Goal: Transaction & Acquisition: Purchase product/service

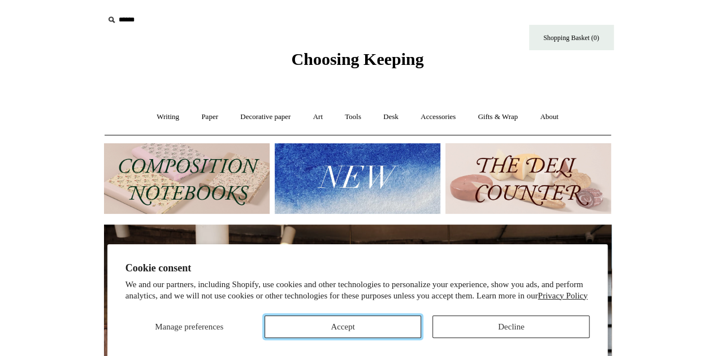
click at [346, 334] on button "Accept" at bounding box center [342, 327] width 157 height 23
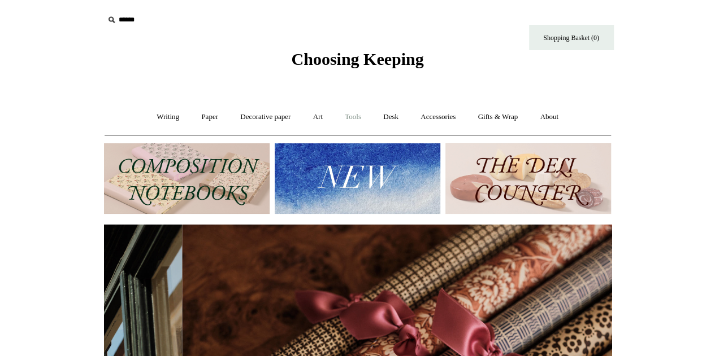
scroll to position [0, 1015]
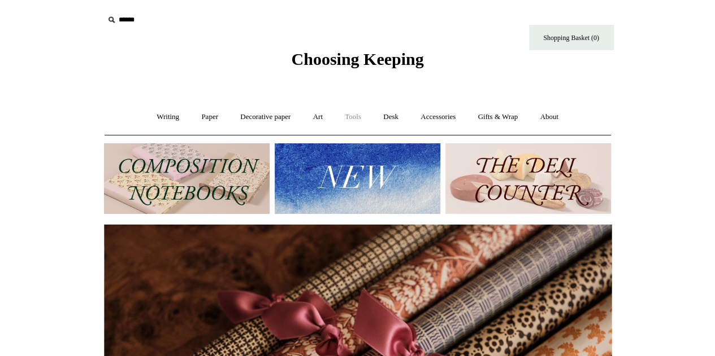
click at [358, 115] on link "Tools +" at bounding box center [352, 117] width 37 height 30
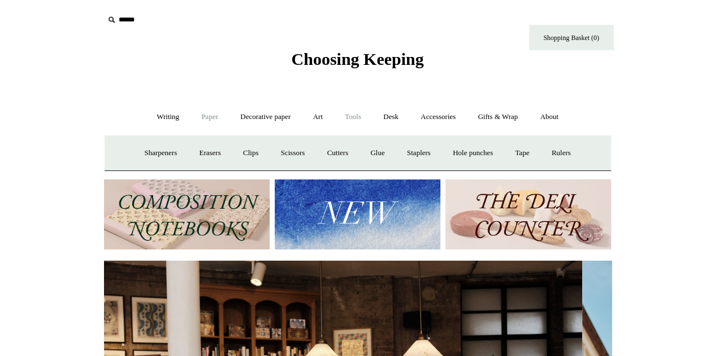
scroll to position [0, 0]
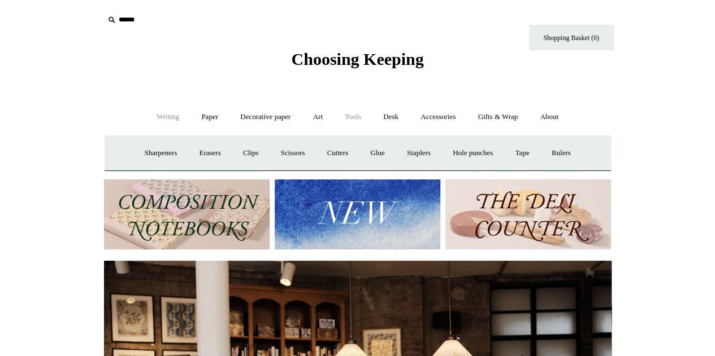
click at [154, 116] on link "Writing +" at bounding box center [167, 117] width 43 height 30
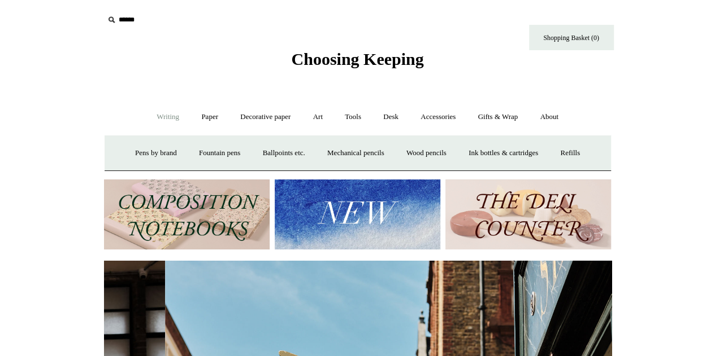
scroll to position [0, 507]
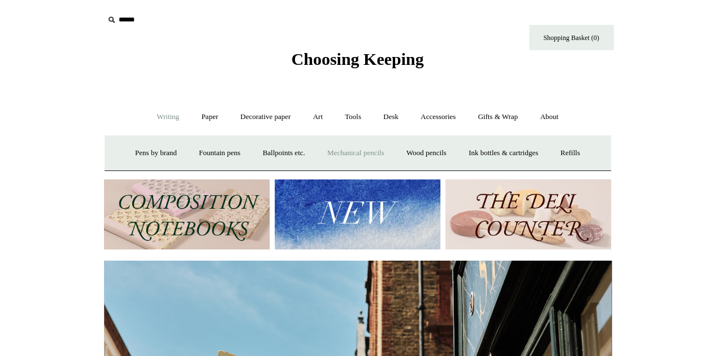
click at [362, 148] on link "Mechanical pencils +" at bounding box center [355, 153] width 77 height 30
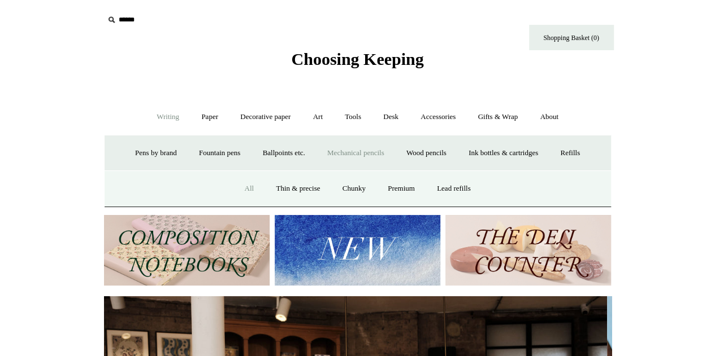
scroll to position [0, 0]
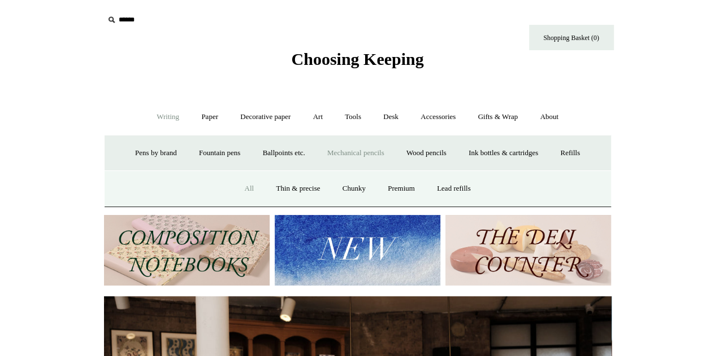
click at [245, 186] on link "All" at bounding box center [249, 189] width 30 height 30
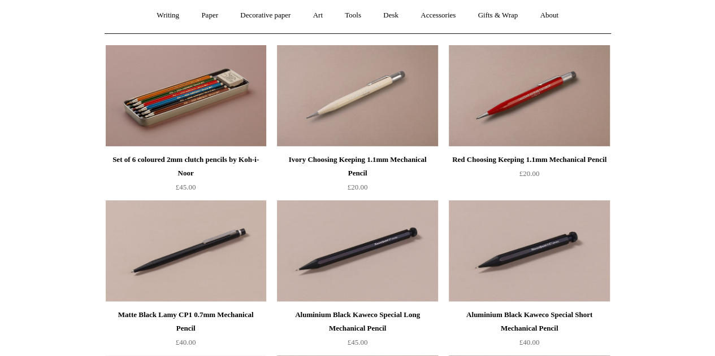
scroll to position [139, 0]
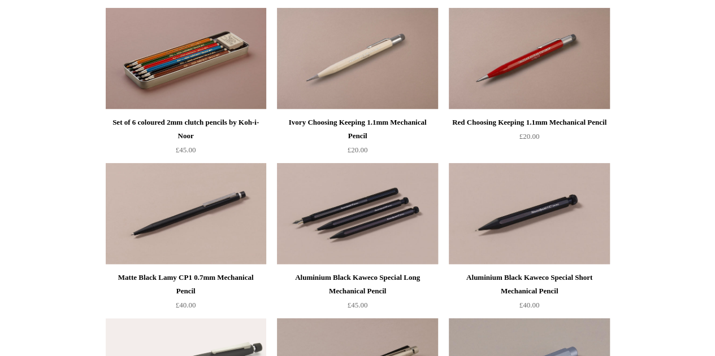
click at [371, 213] on img at bounding box center [357, 214] width 160 height 102
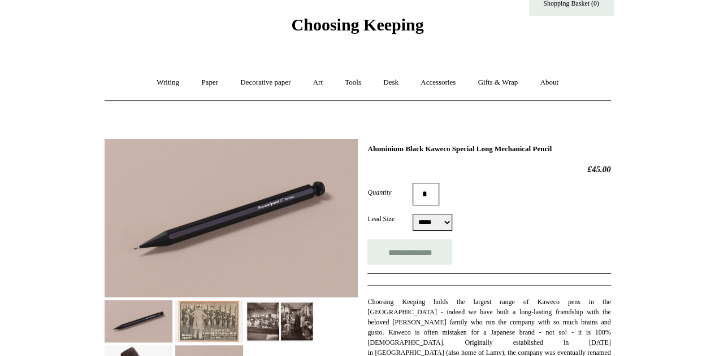
scroll to position [36, 0]
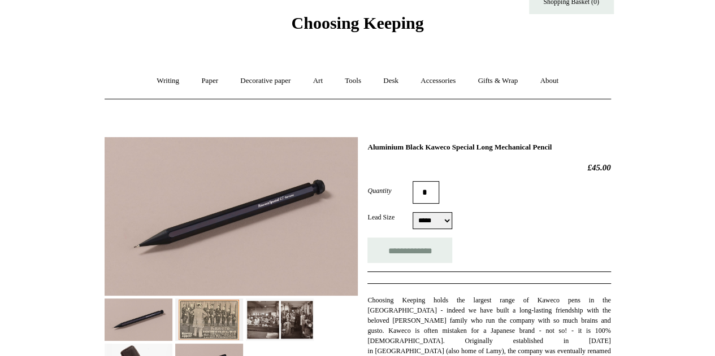
click at [428, 221] on select "***** ***** ***** ***" at bounding box center [432, 220] width 40 height 17
click at [428, 222] on select "***** ***** ***** ***" at bounding box center [432, 220] width 40 height 17
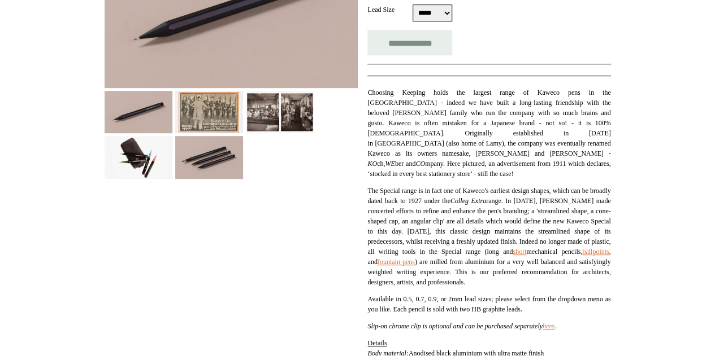
scroll to position [245, 0]
click at [149, 106] on img at bounding box center [139, 111] width 68 height 42
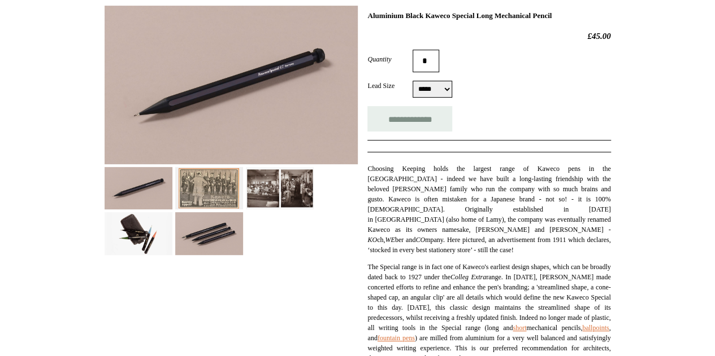
scroll to position [163, 0]
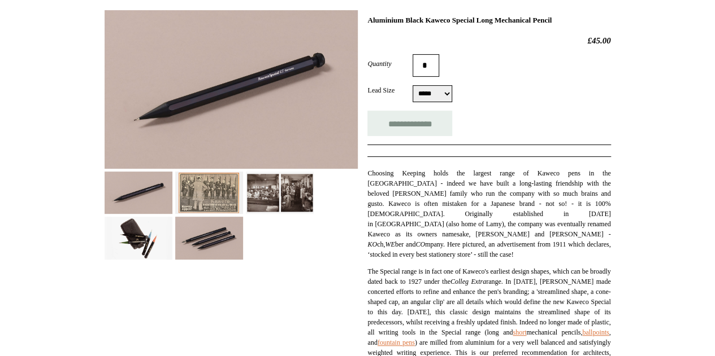
click at [230, 230] on img at bounding box center [209, 238] width 68 height 42
